Goal: Task Accomplishment & Management: Use online tool/utility

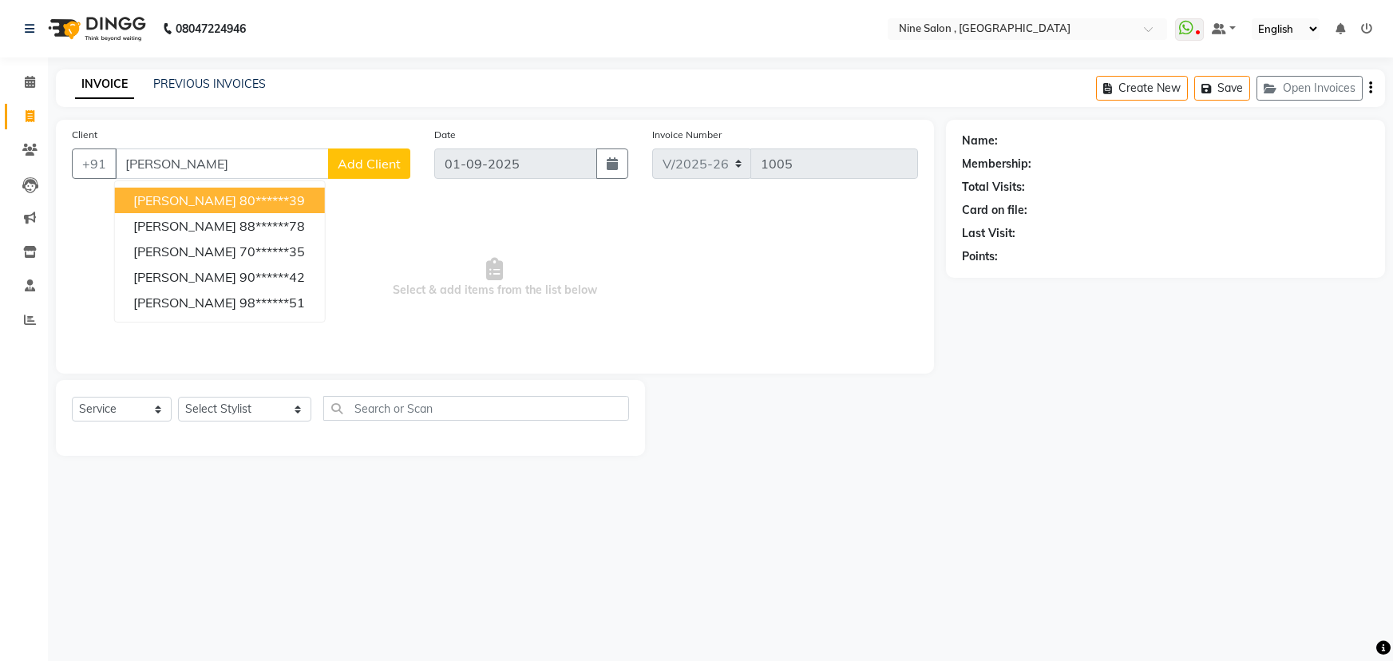
select select "7341"
select select "service"
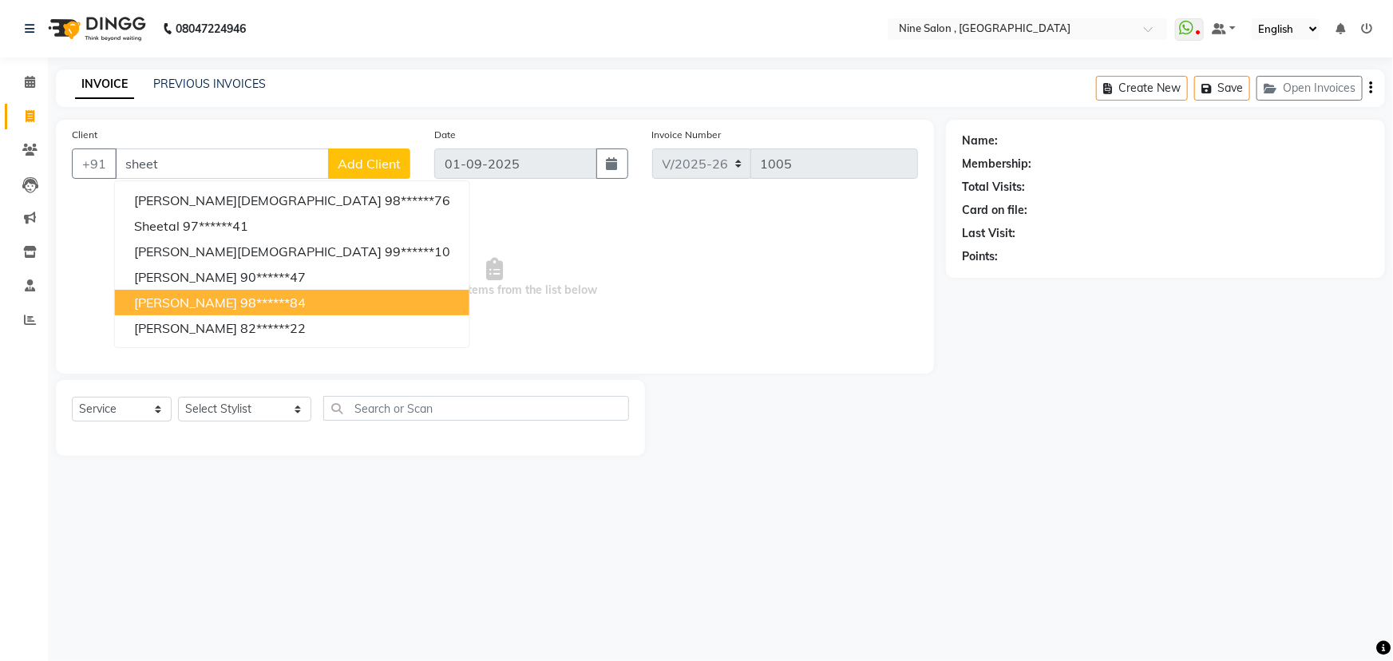
click at [279, 299] on ngb-highlight "98******84" at bounding box center [272, 302] width 65 height 16
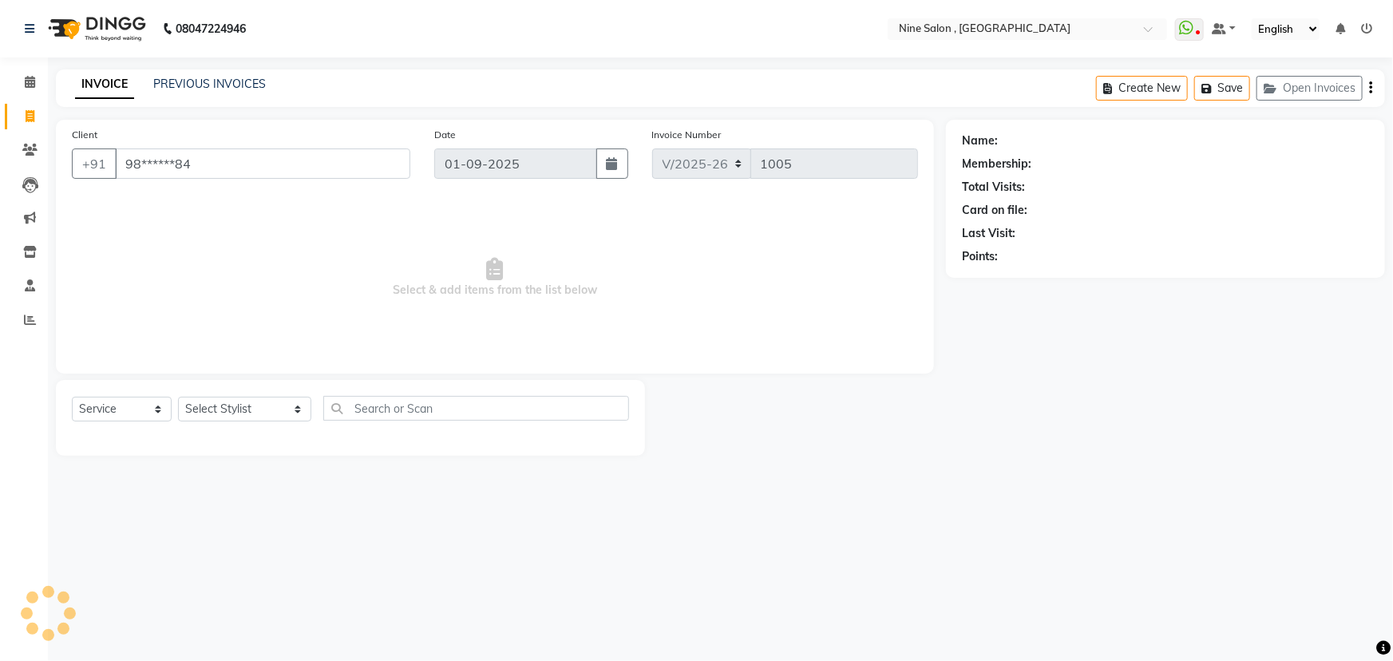
type input "98******84"
select select "1: Object"
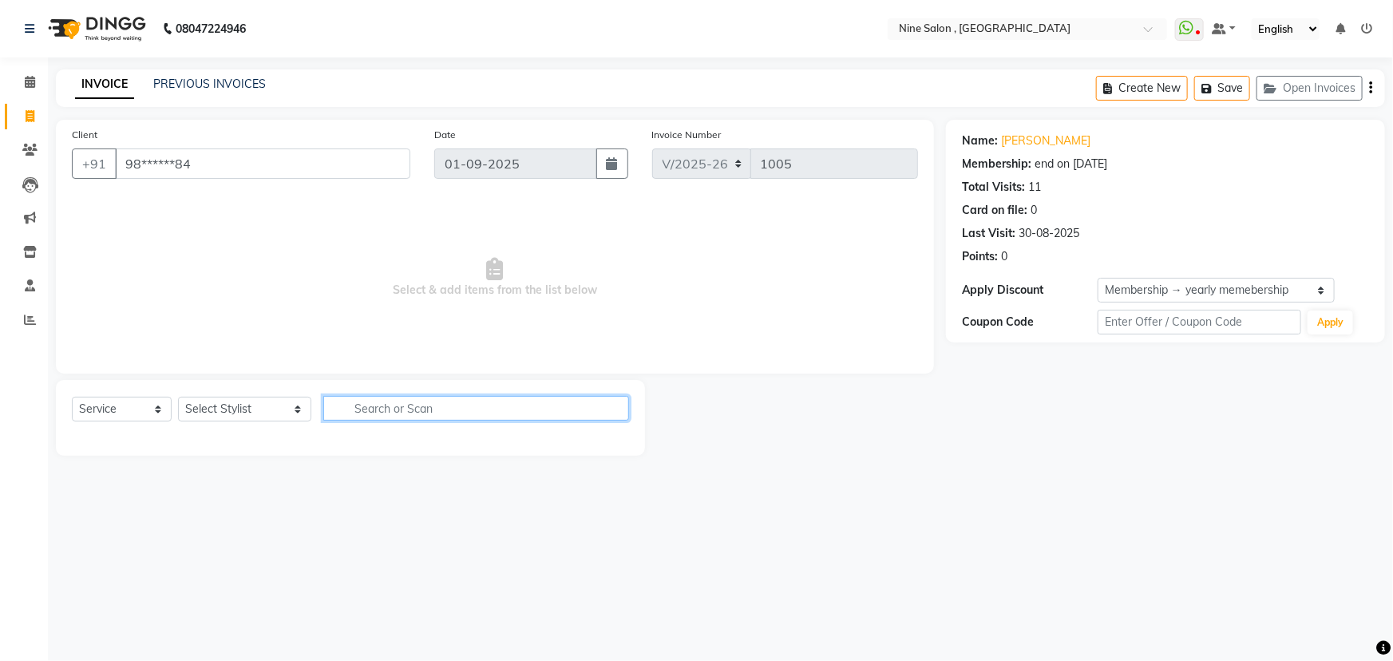
click at [390, 412] on input "text" at bounding box center [476, 408] width 306 height 25
type input "hair wash"
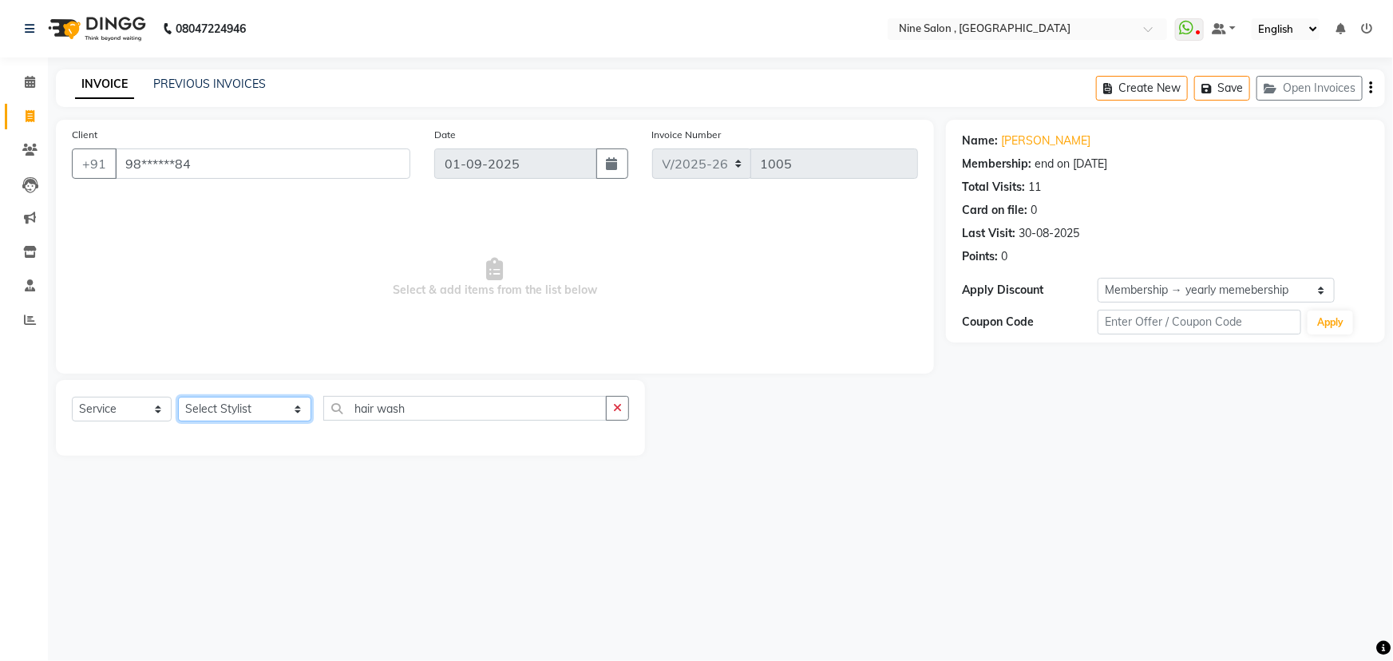
click at [247, 415] on select "Select Stylist [PERSON_NAME] Front desk Harsh Sankat [PERSON_NAME] [PERSON_NAME…" at bounding box center [244, 409] width 133 height 25
select select "83991"
click at [178, 397] on select "Select Stylist [PERSON_NAME] Front desk Harsh Sankat [PERSON_NAME] [PERSON_NAME…" at bounding box center [244, 409] width 133 height 25
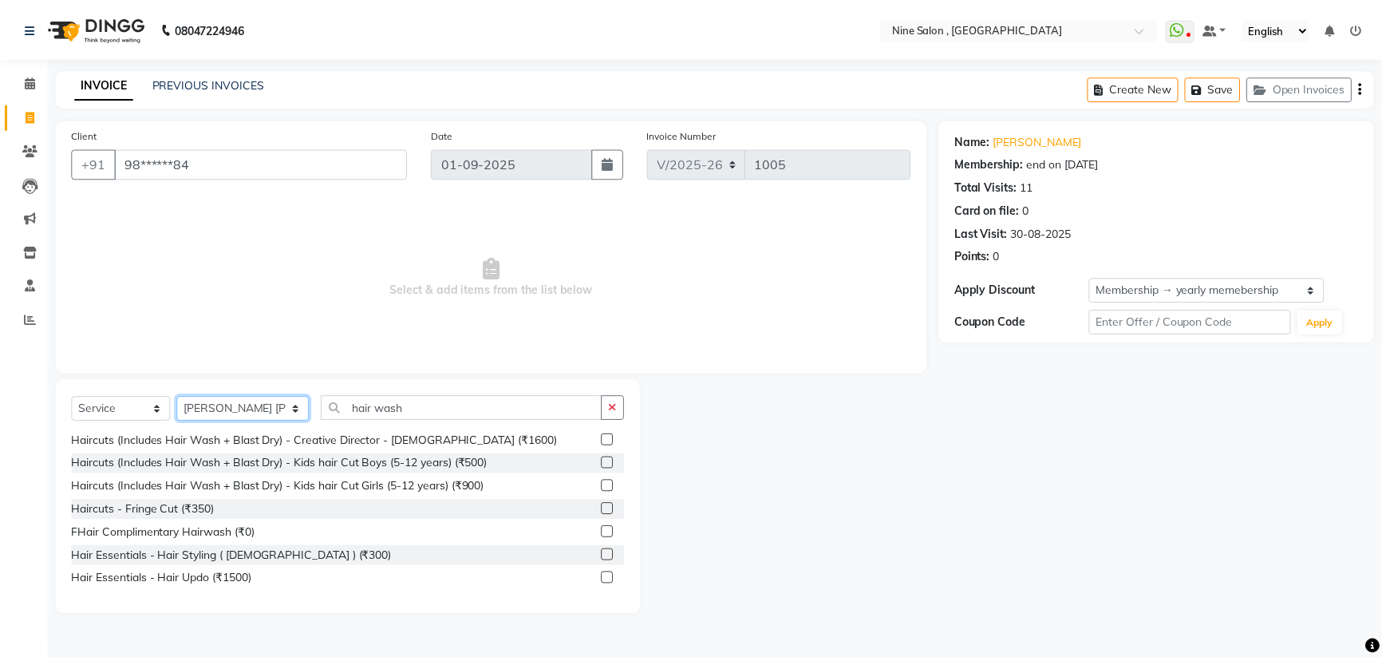
scroll to position [217, 0]
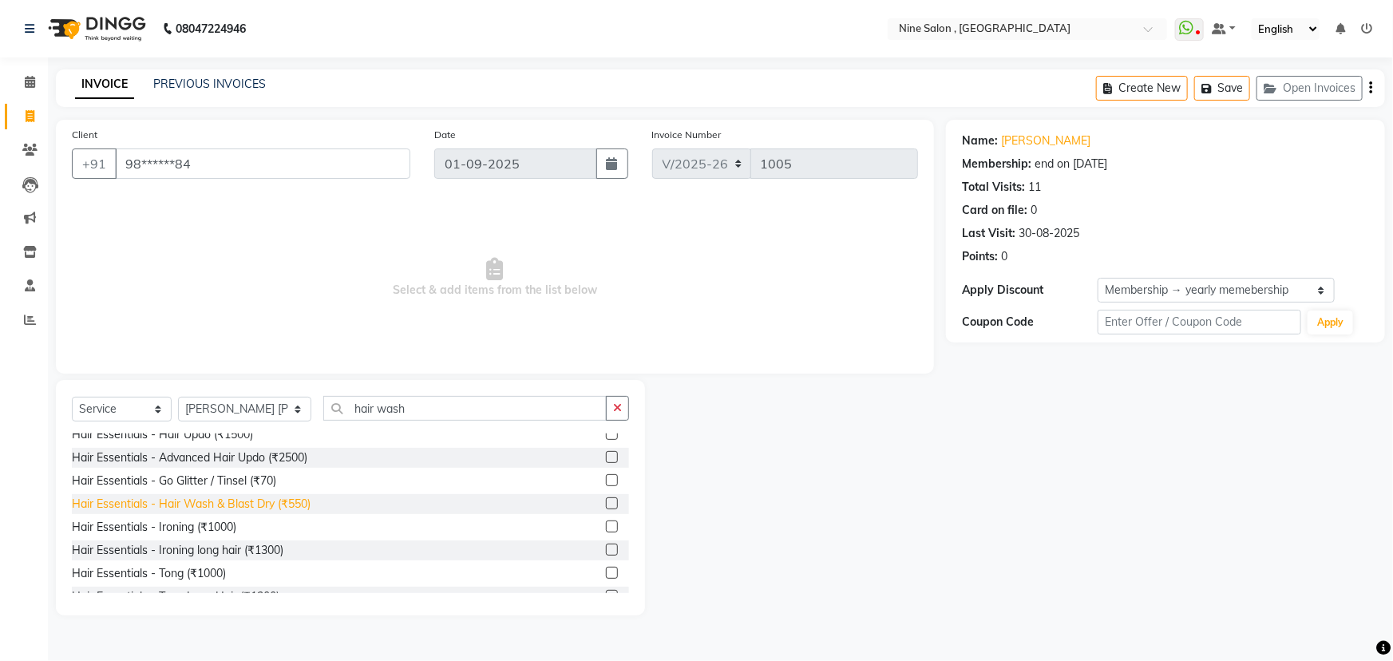
click at [308, 506] on div "Hair Essentials - Hair Wash & Blast Dry (₹550)" at bounding box center [191, 504] width 239 height 17
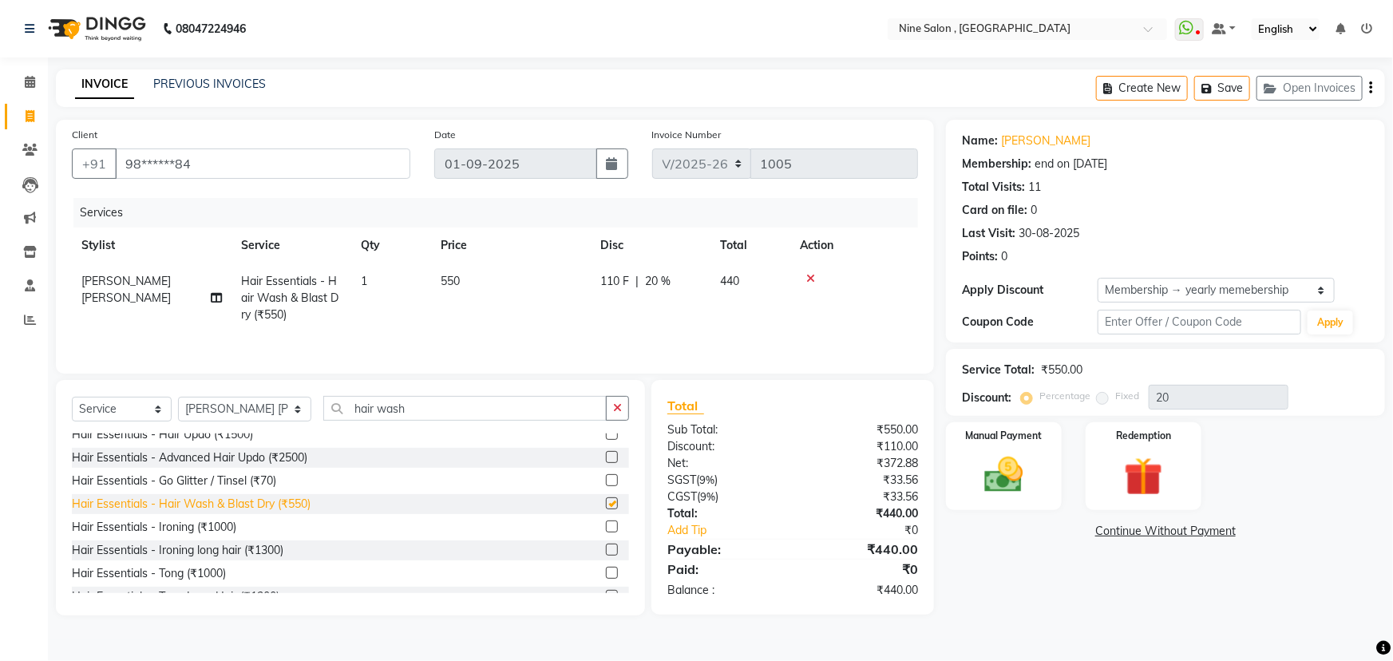
checkbox input "false"
click at [989, 465] on img at bounding box center [1003, 475] width 65 height 46
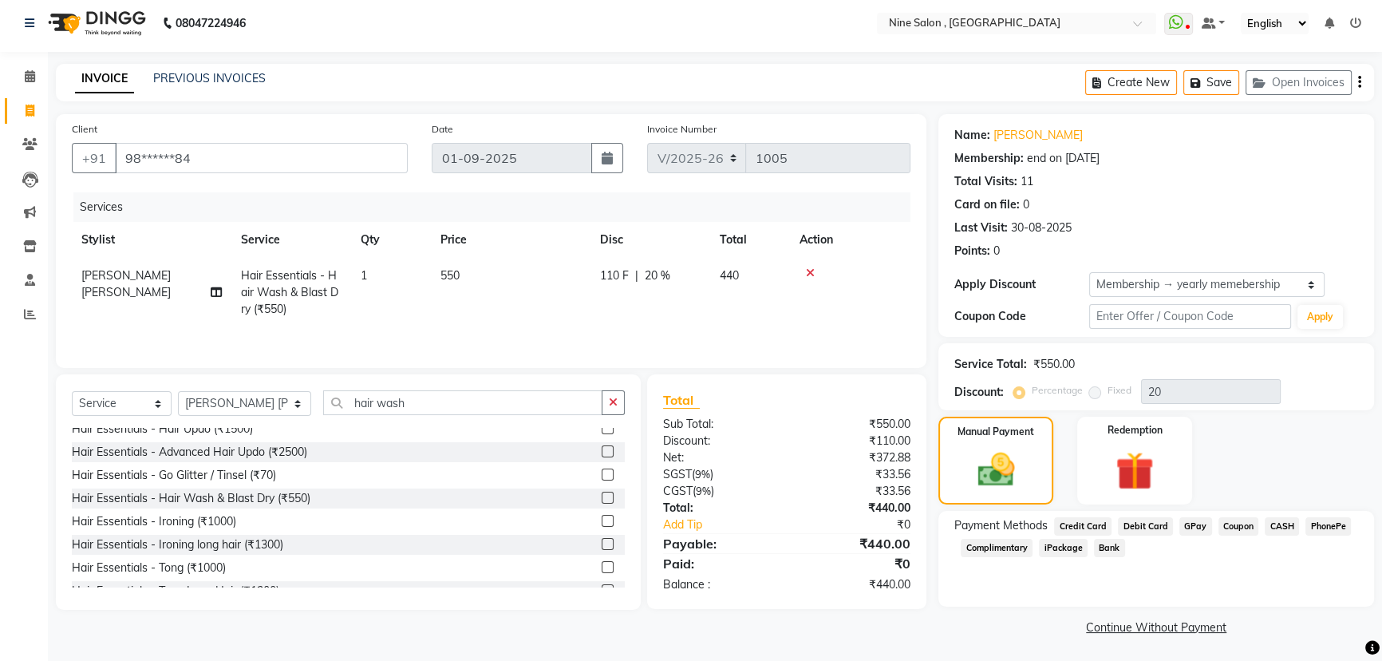
scroll to position [7, 0]
click at [1273, 516] on span "CASH" at bounding box center [1282, 525] width 34 height 18
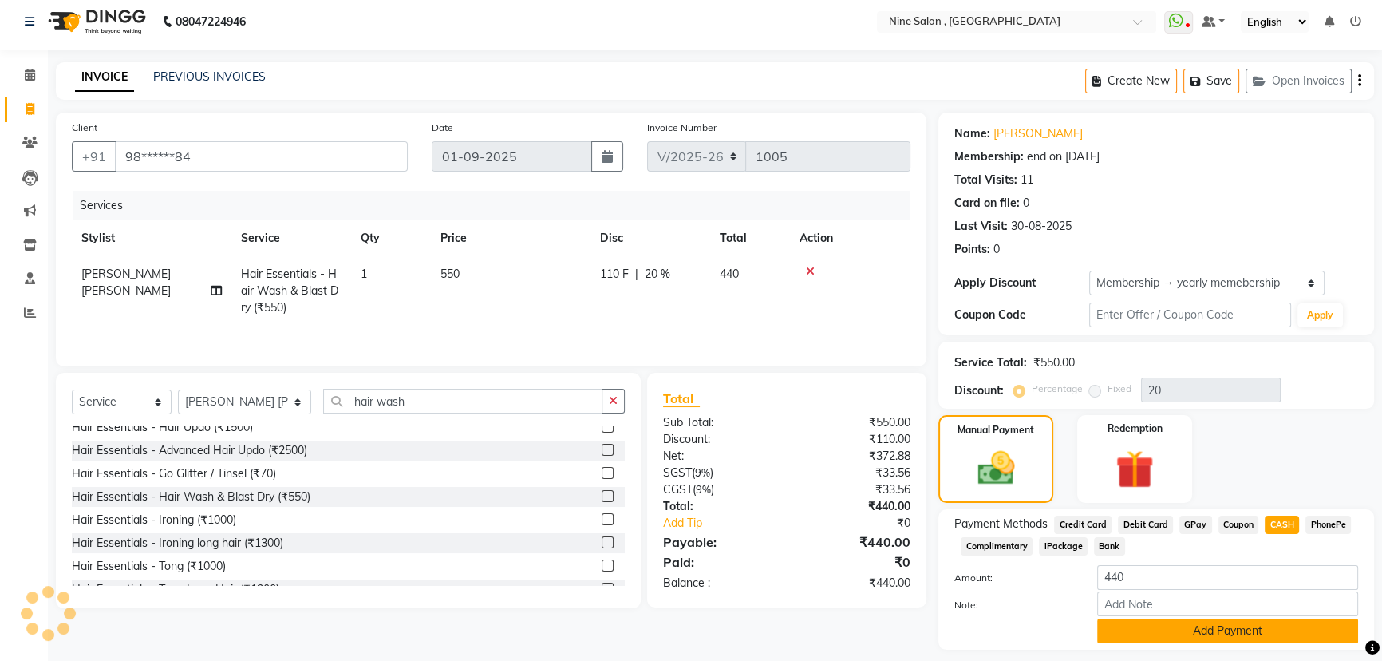
click at [1163, 630] on button "Add Payment" at bounding box center [1227, 630] width 261 height 25
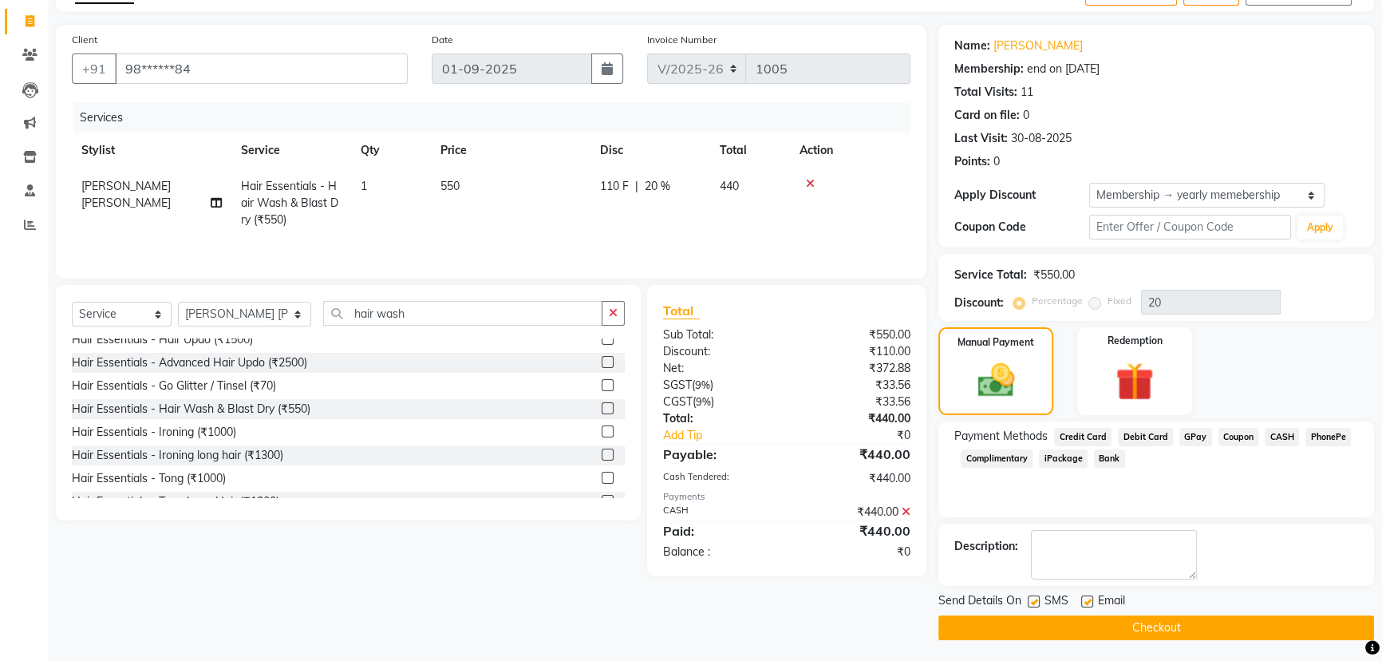
scroll to position [97, 0]
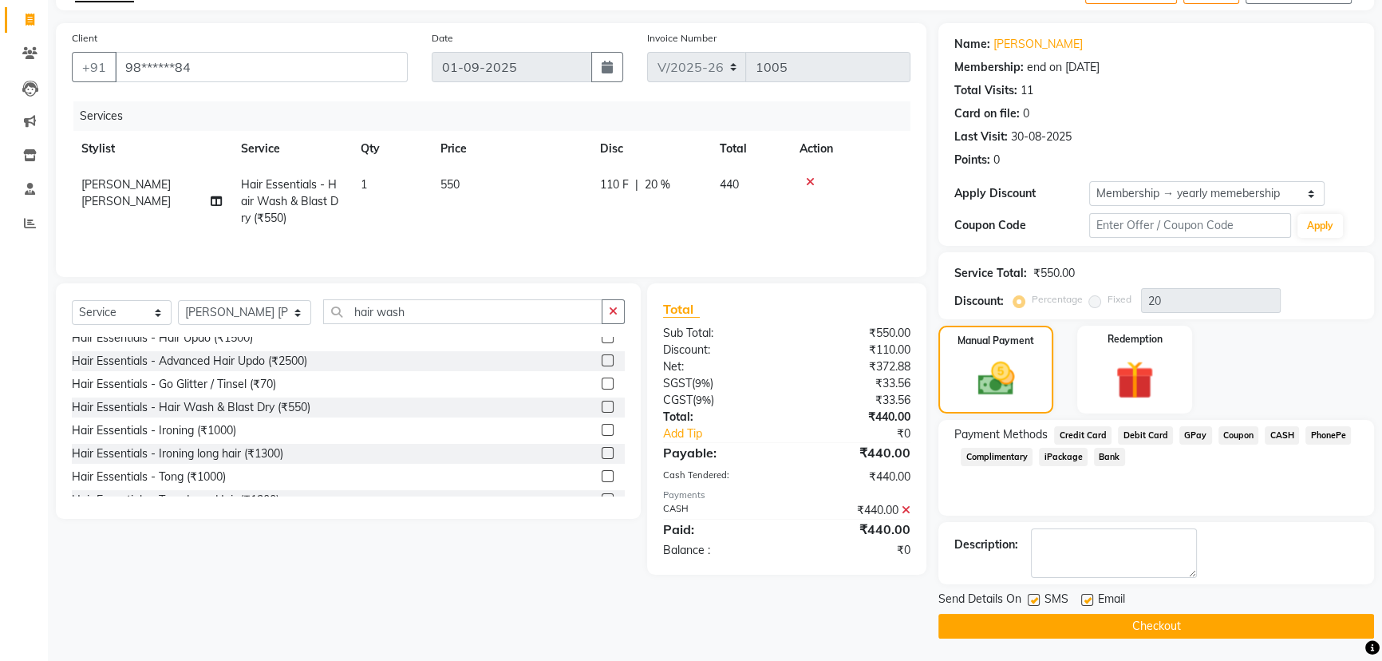
click at [1181, 616] on button "Checkout" at bounding box center [1157, 626] width 436 height 25
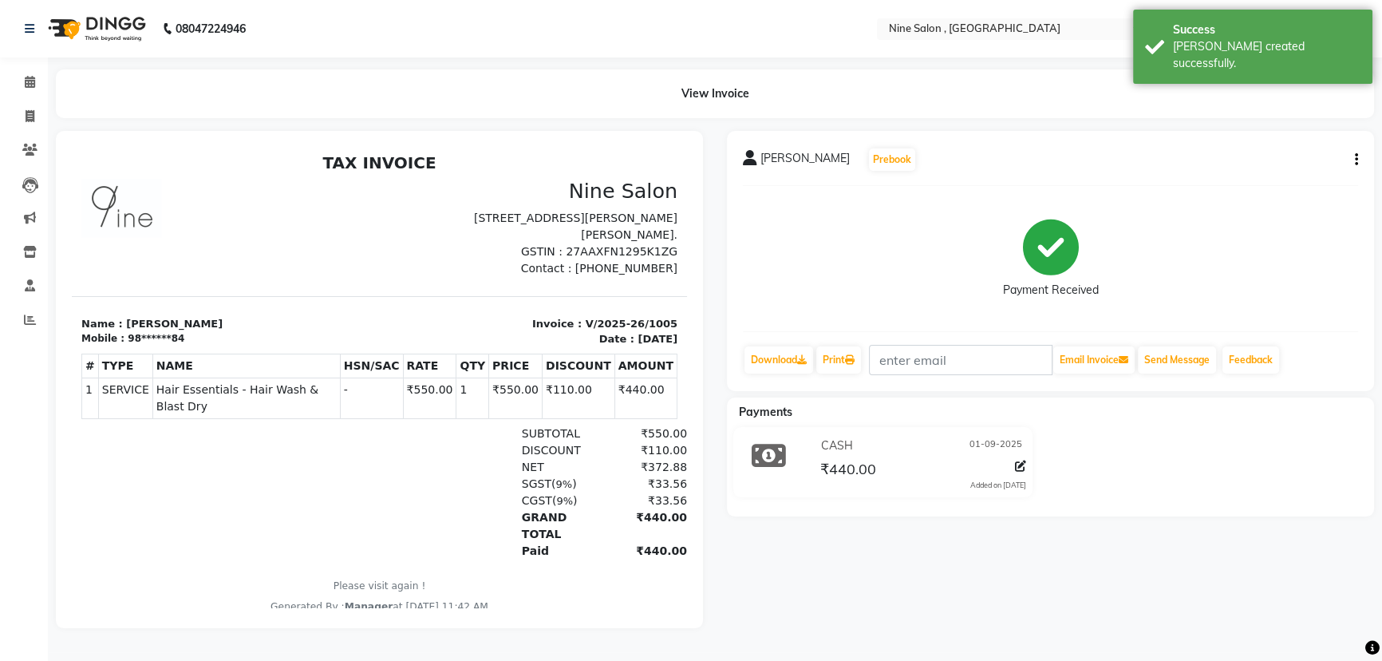
scroll to position [1, 0]
click at [32, 80] on icon at bounding box center [30, 82] width 10 height 12
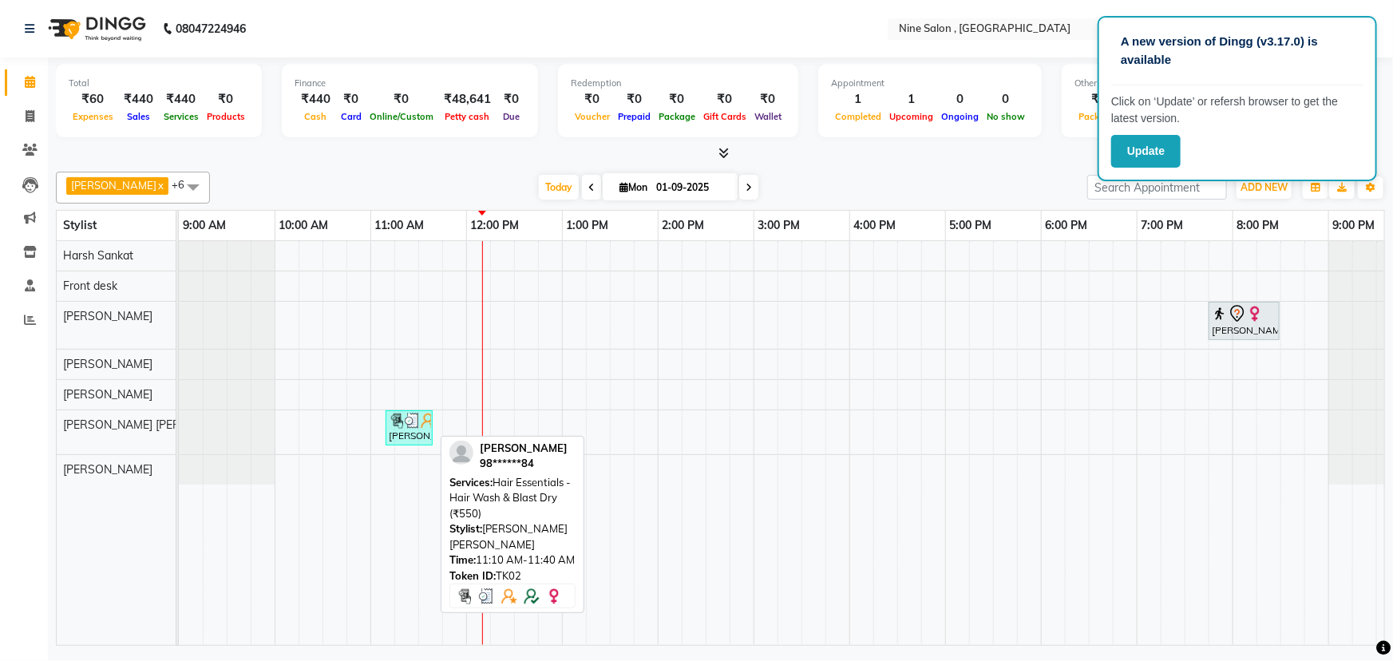
click at [398, 424] on img at bounding box center [397, 421] width 16 height 16
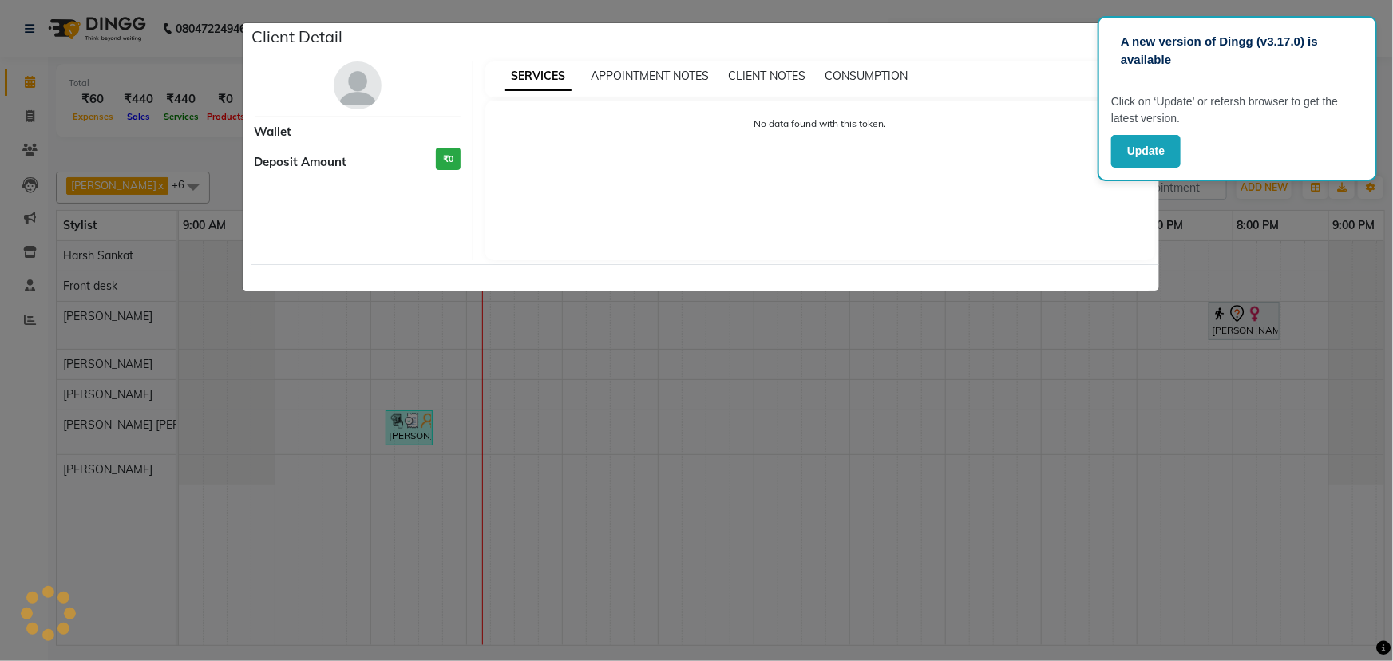
select select "3"
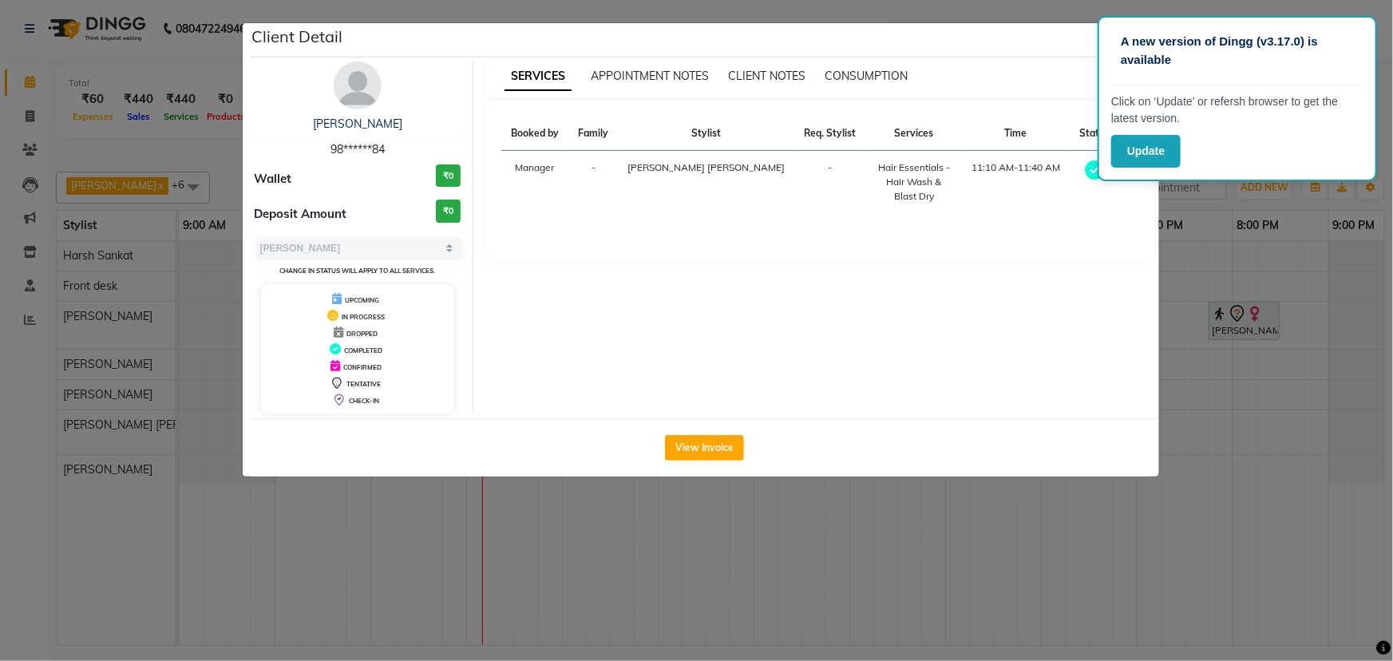
click at [1166, 559] on ngb-modal-window "Client Detail [PERSON_NAME] 98******84 Wallet ₹0 Deposit Amount ₹0 Select MARK …" at bounding box center [696, 330] width 1393 height 661
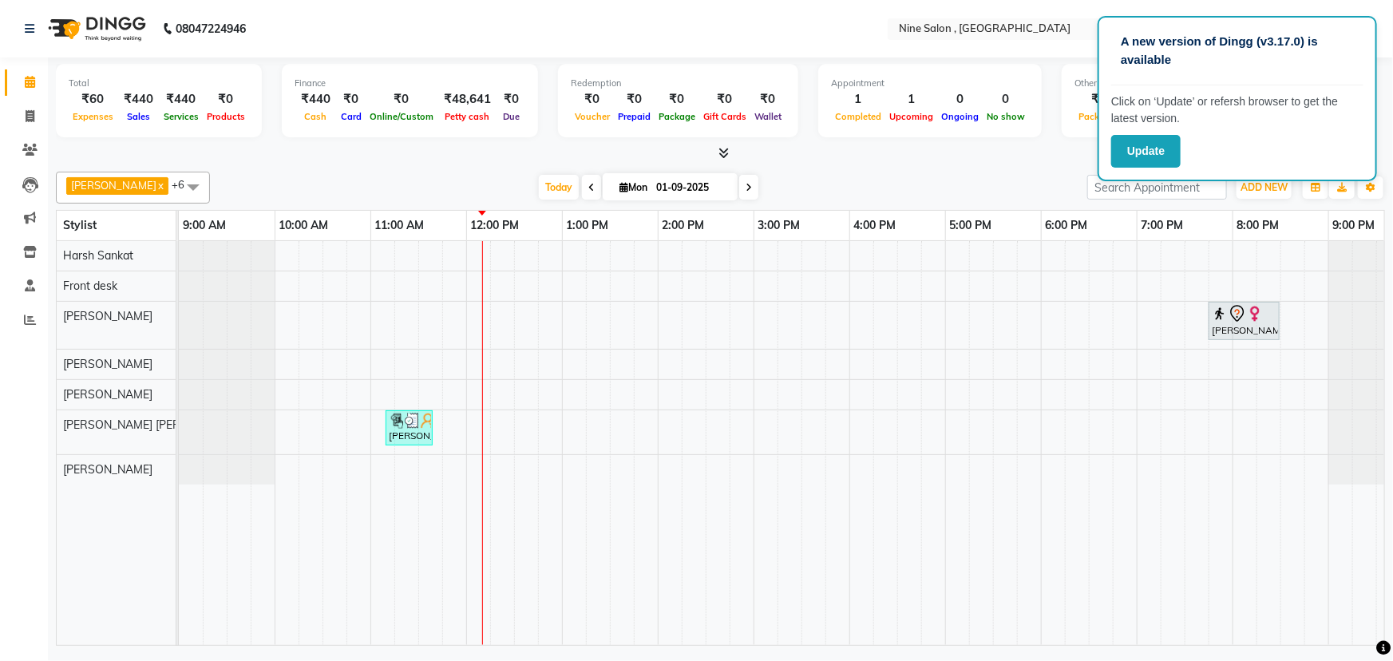
click at [1053, 153] on div at bounding box center [720, 153] width 1329 height 17
drag, startPoint x: 1053, startPoint y: 153, endPoint x: 981, endPoint y: 160, distance: 72.1
click at [981, 160] on div at bounding box center [720, 153] width 1329 height 17
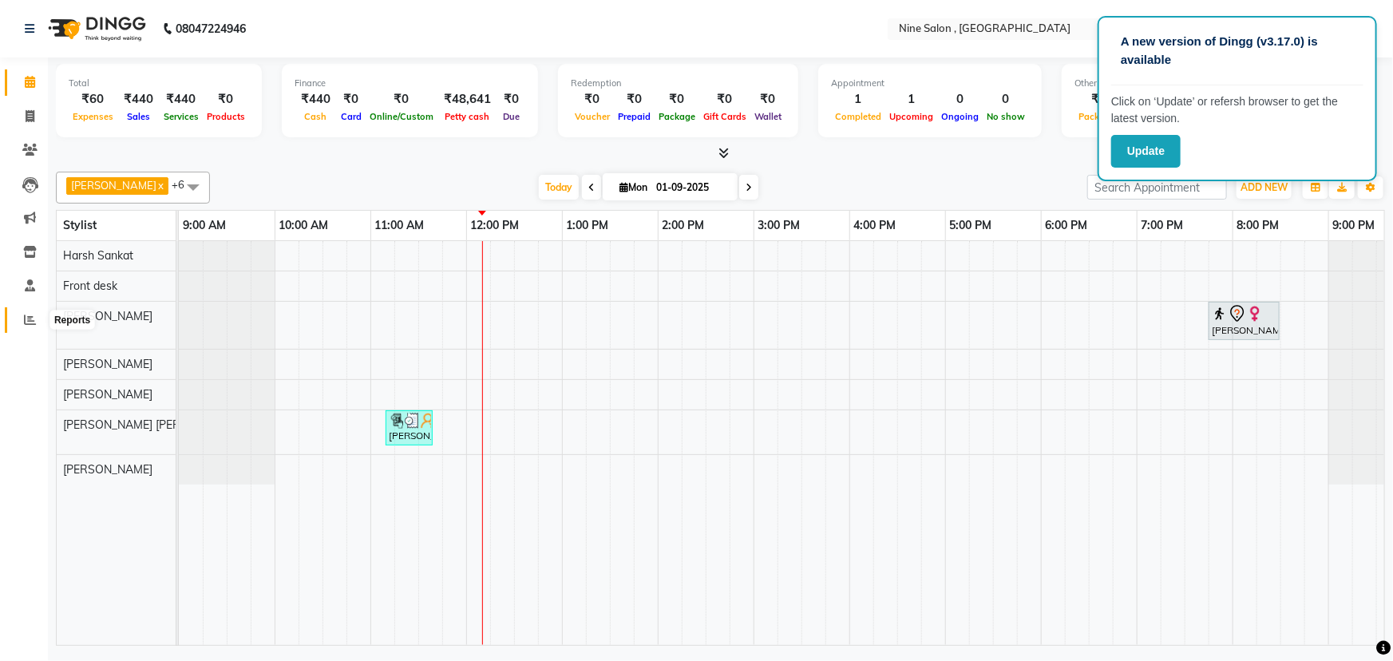
click at [28, 328] on span at bounding box center [30, 320] width 28 height 18
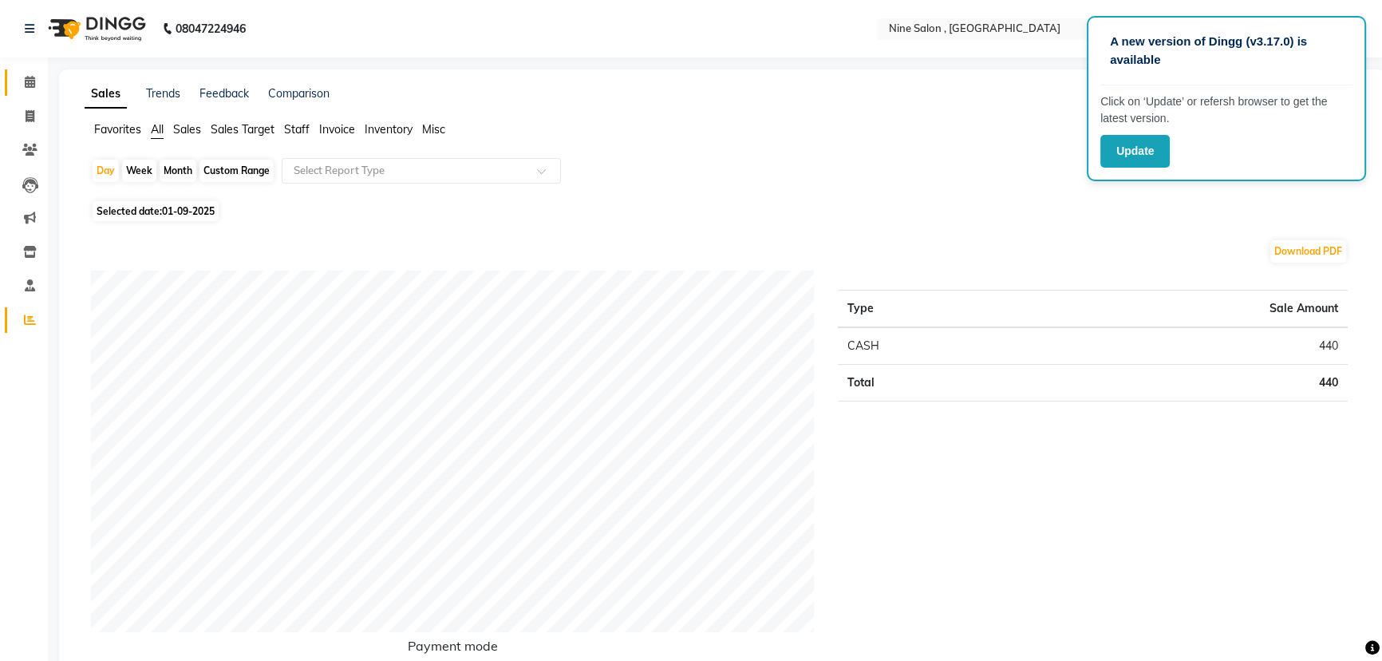
click at [25, 69] on link "Calendar" at bounding box center [24, 82] width 38 height 26
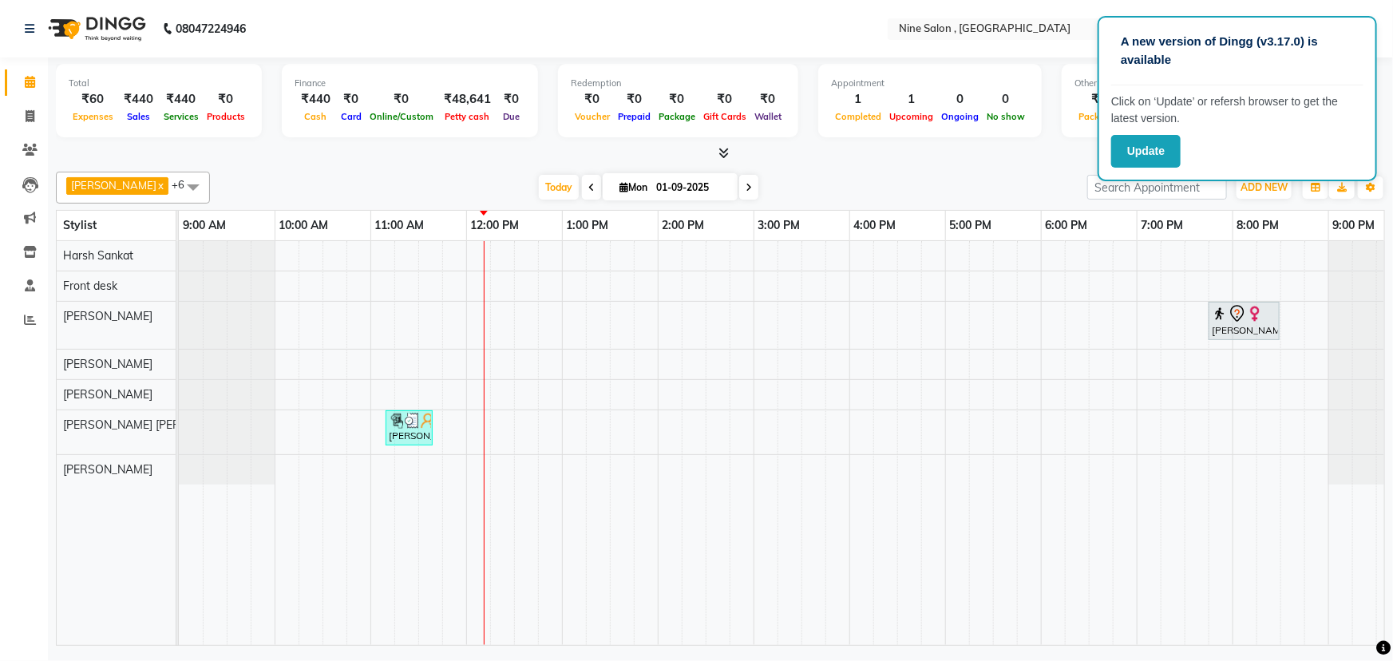
click at [911, 185] on div "[DATE] [DATE]" at bounding box center [648, 188] width 861 height 24
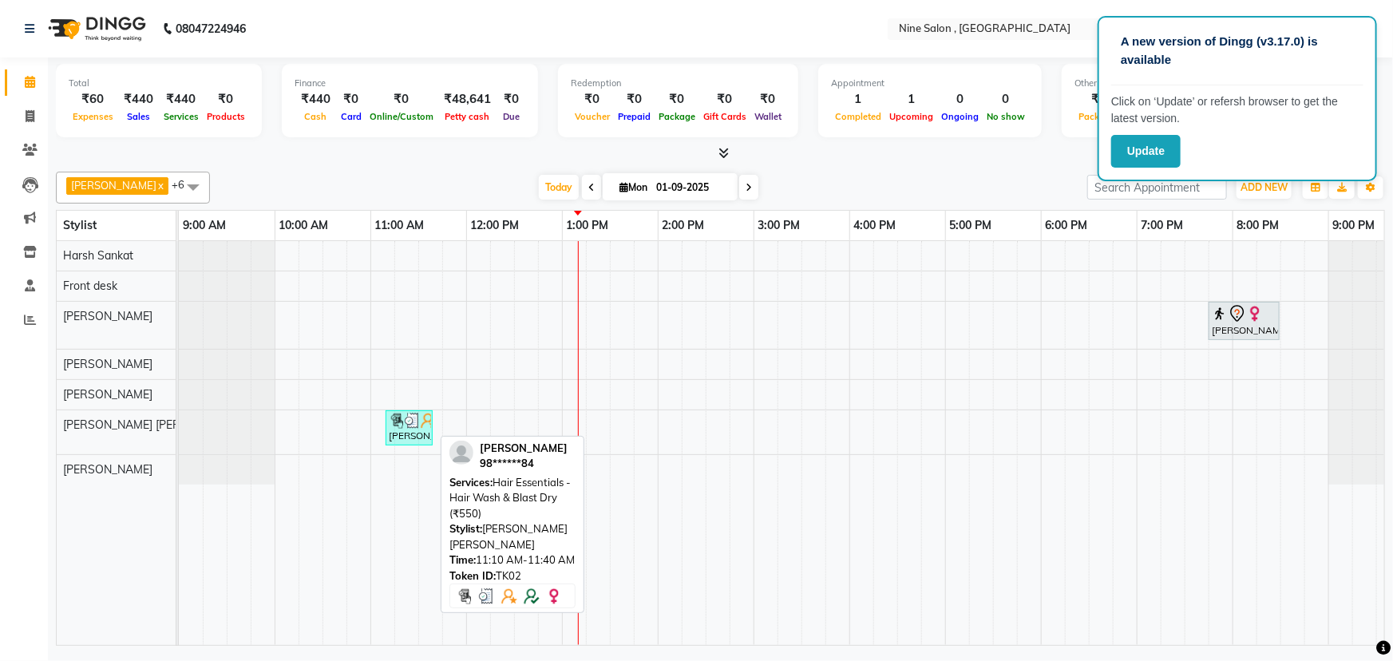
click at [397, 431] on div "[PERSON_NAME], TK02, 11:10 AM-11:40 AM, Hair Essentials - Hair Wash & Blast Dry…" at bounding box center [409, 428] width 44 height 30
select select "3"
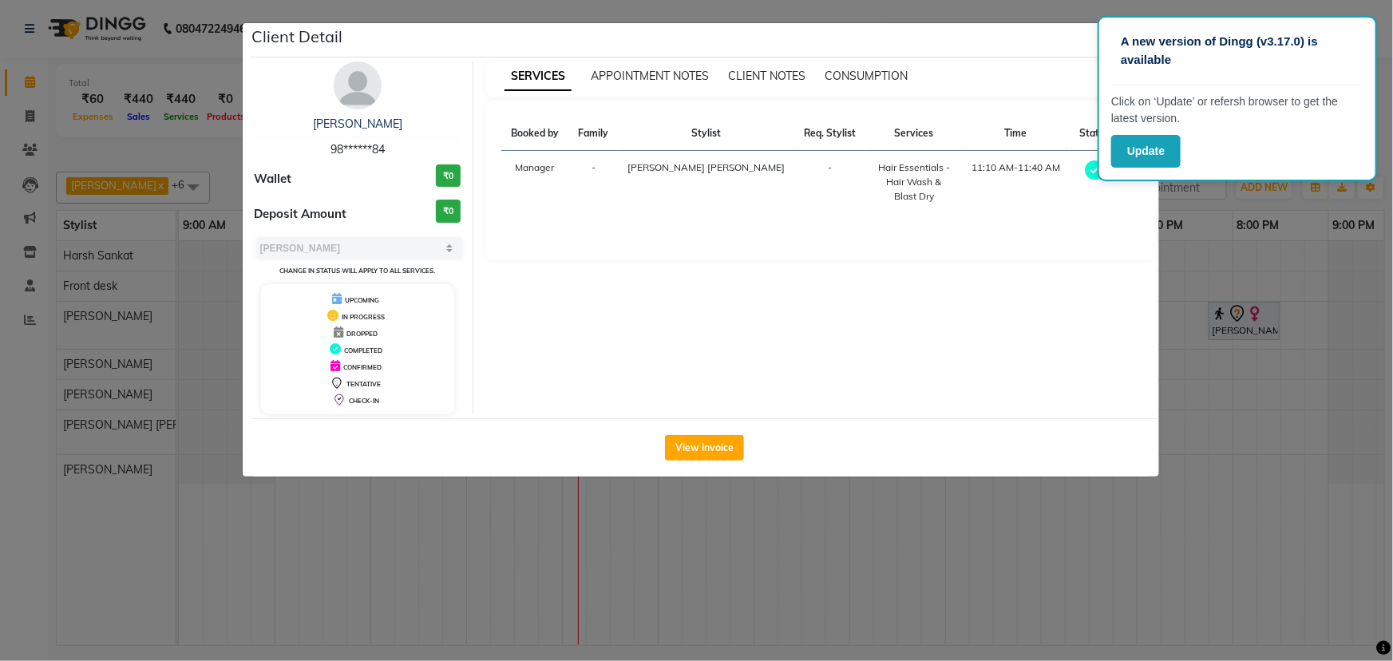
click at [1244, 200] on ngb-modal-window "Client Detail [PERSON_NAME] 98******84 Wallet ₹0 Deposit Amount ₹0 Select MARK …" at bounding box center [696, 330] width 1393 height 661
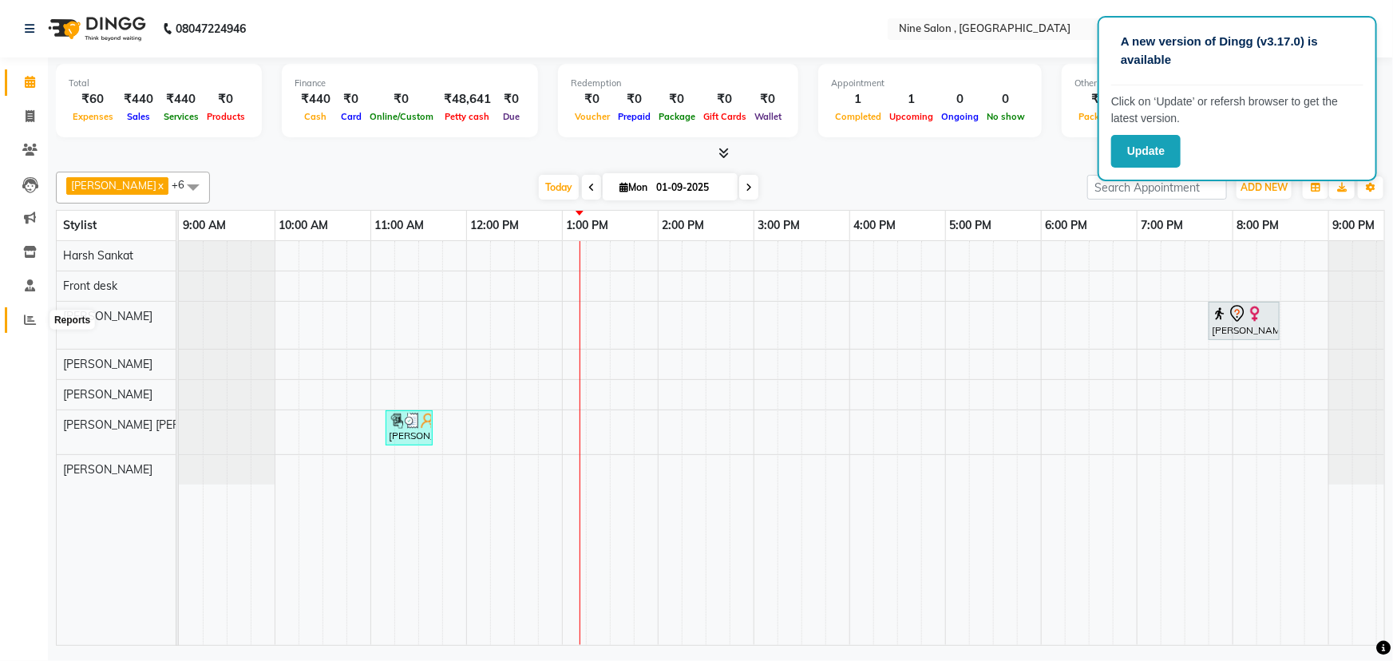
click at [34, 314] on icon at bounding box center [30, 320] width 12 height 12
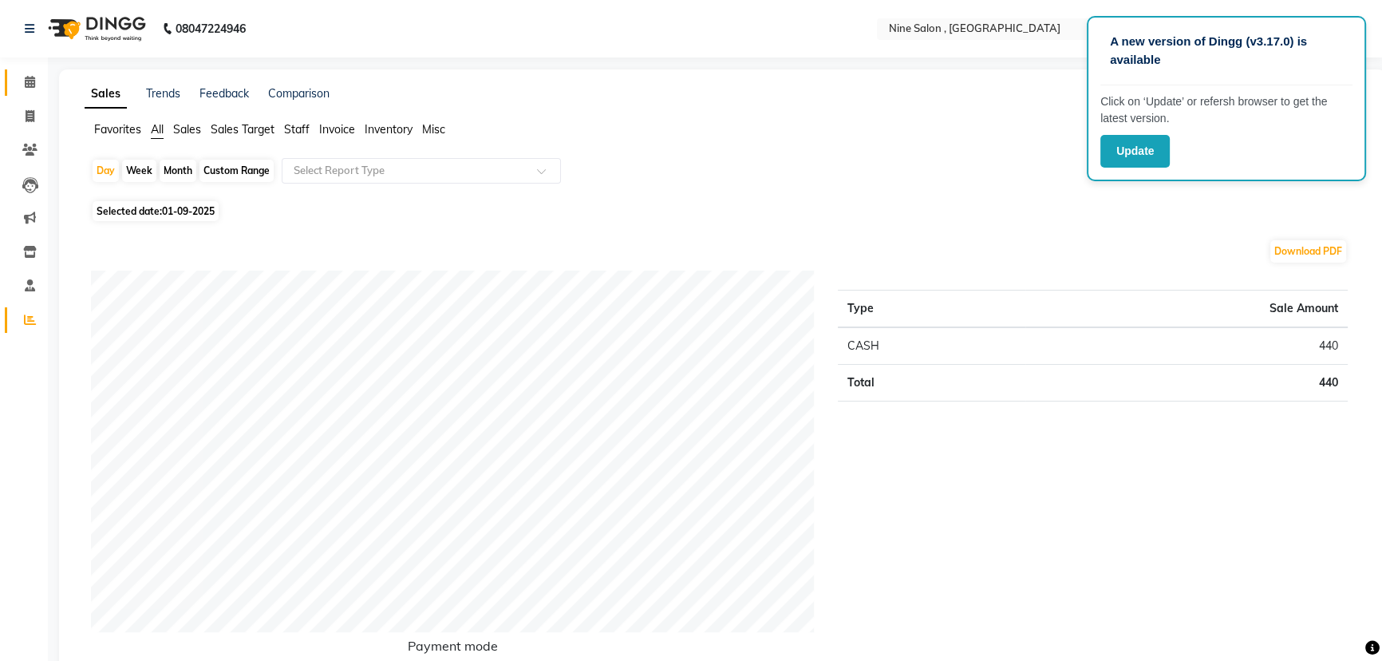
click at [36, 84] on span at bounding box center [30, 82] width 28 height 18
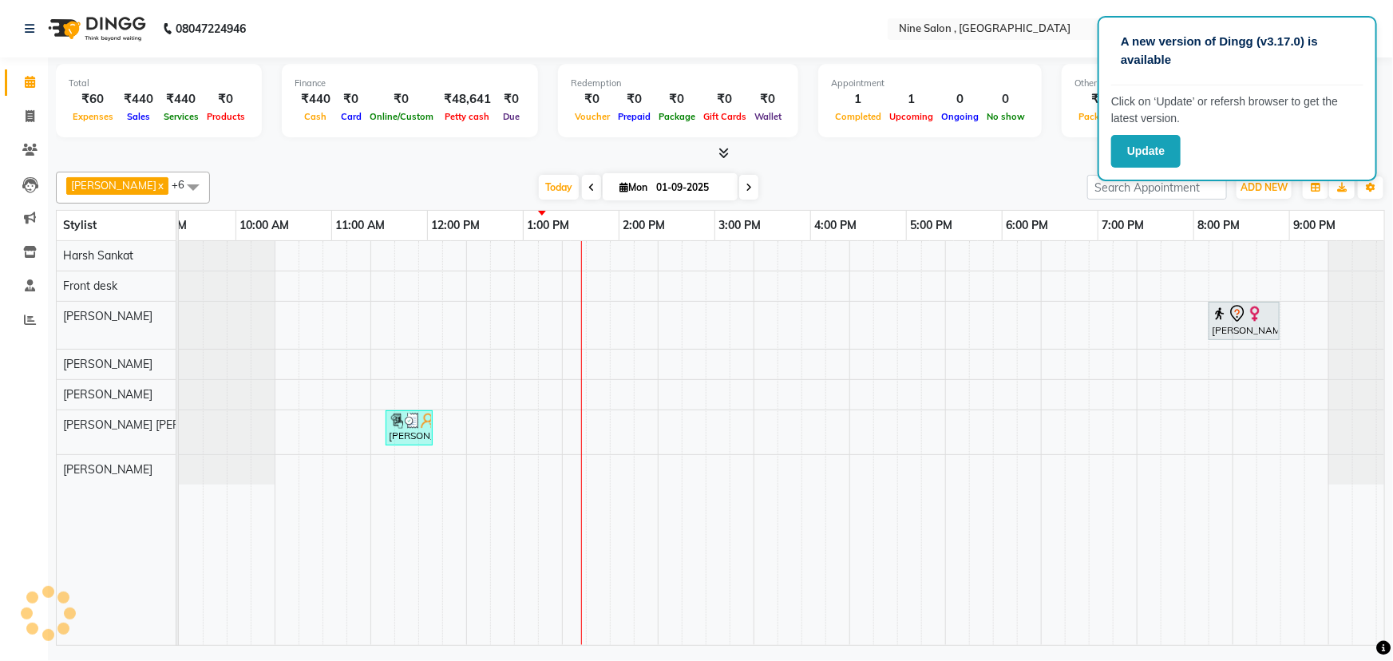
scroll to position [0, 39]
